Goal: Task Accomplishment & Management: Use online tool/utility

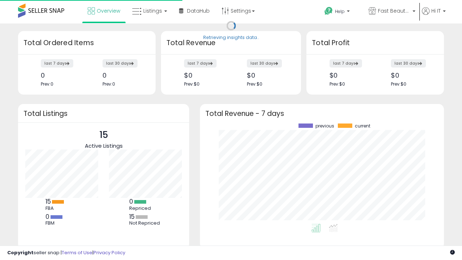
scroll to position [100, 230]
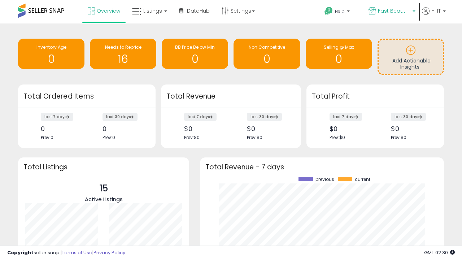
click at [391, 12] on span "Fast Beauty ([GEOGRAPHIC_DATA])" at bounding box center [394, 10] width 32 height 7
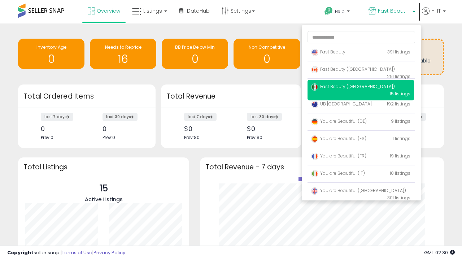
click at [361, 70] on span "Fast Beauty ([GEOGRAPHIC_DATA])" at bounding box center [353, 69] width 84 height 6
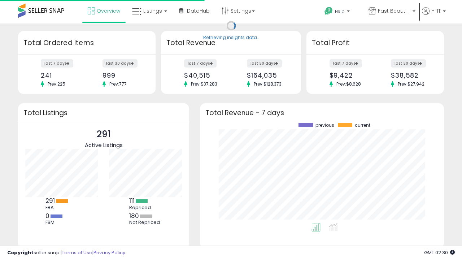
scroll to position [100, 230]
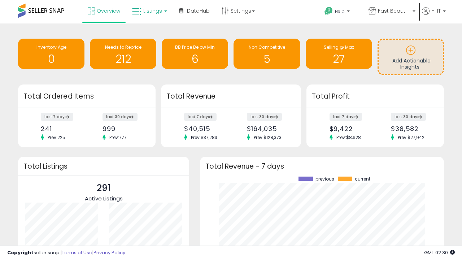
click at [149, 11] on span "Listings" at bounding box center [152, 10] width 19 height 7
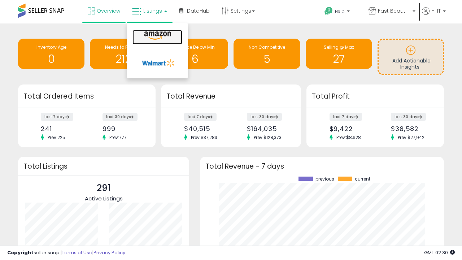
click at [157, 36] on icon at bounding box center [157, 35] width 31 height 9
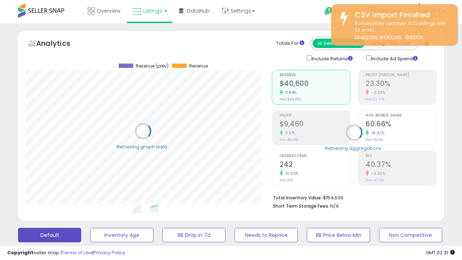
scroll to position [148, 246]
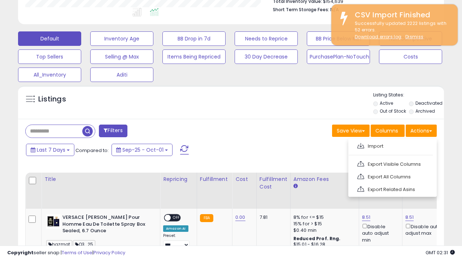
click at [361, 145] on span at bounding box center [360, 145] width 7 height 5
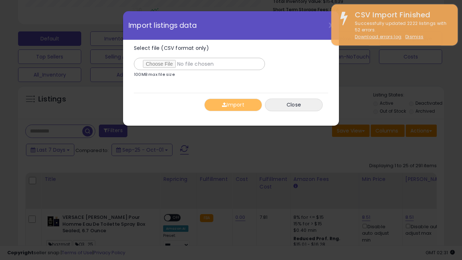
type input "**********"
click at [233, 105] on button "Import" at bounding box center [233, 105] width 58 height 13
